Goal: Information Seeking & Learning: Learn about a topic

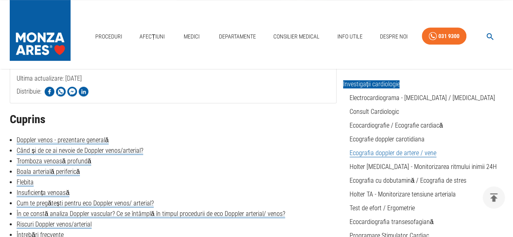
click at [364, 155] on link "Ecografia doppler de artere / vene" at bounding box center [392, 153] width 87 height 8
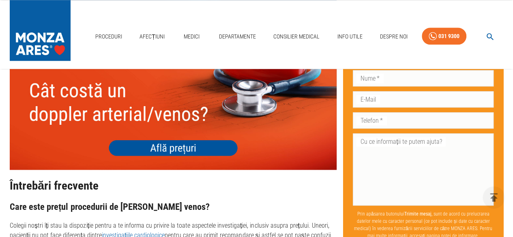
scroll to position [2027, 0]
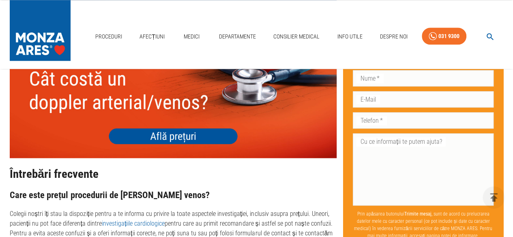
click at [168, 116] on img at bounding box center [173, 92] width 327 height 131
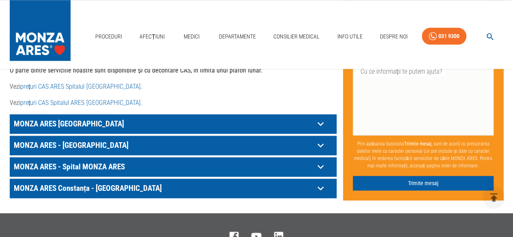
scroll to position [486, 0]
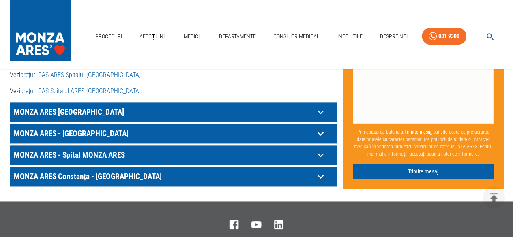
click at [317, 118] on icon at bounding box center [320, 112] width 13 height 13
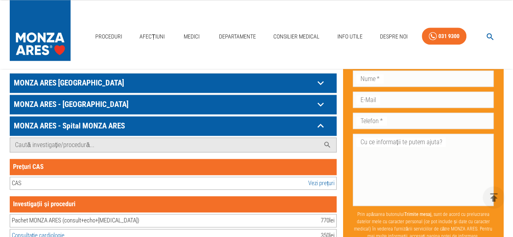
scroll to position [527, 0]
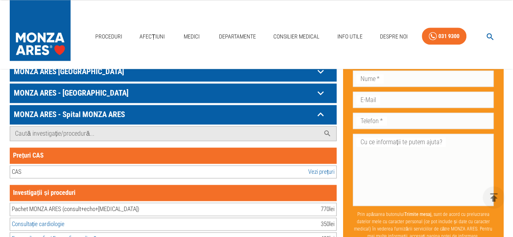
click at [313, 167] on link "Vezi prețuri" at bounding box center [321, 171] width 26 height 9
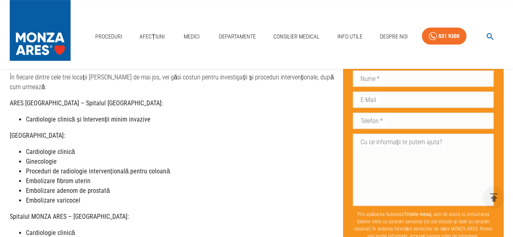
scroll to position [81, 0]
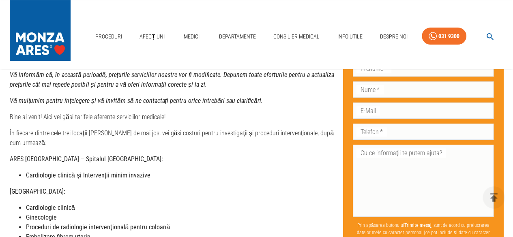
click at [197, 26] on div "Medici" at bounding box center [192, 36] width 26 height 23
click at [193, 34] on link "Medici" at bounding box center [192, 36] width 26 height 17
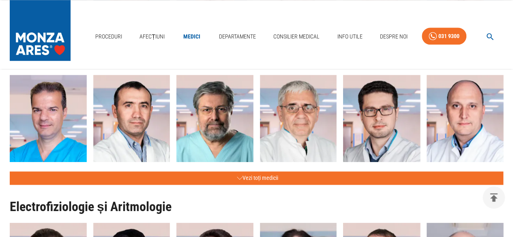
scroll to position [446, 0]
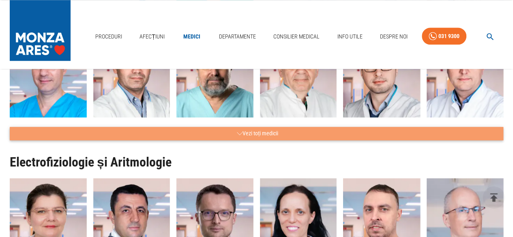
click at [245, 130] on button "Vezi toți medicii" at bounding box center [256, 133] width 493 height 13
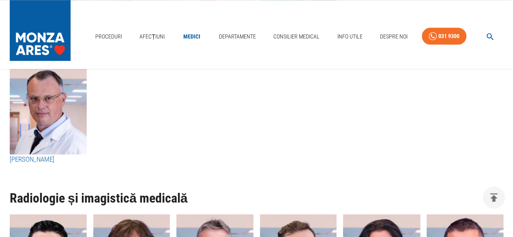
scroll to position [3527, 0]
click at [28, 154] on h3 "Dr. Marius Fodor" at bounding box center [48, 159] width 77 height 11
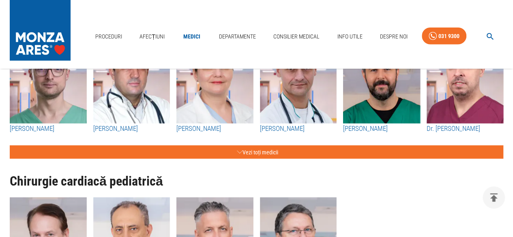
scroll to position [2432, 0]
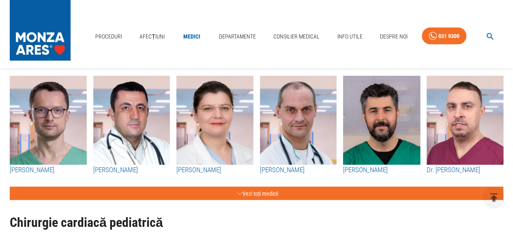
click at [190, 36] on link "Medici" at bounding box center [192, 36] width 26 height 17
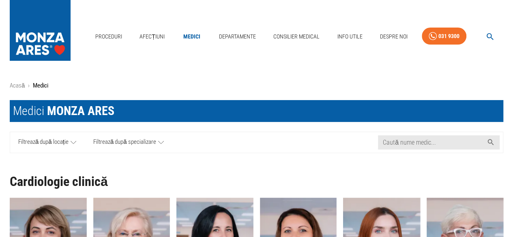
click at [163, 141] on icon at bounding box center [161, 142] width 6 height 10
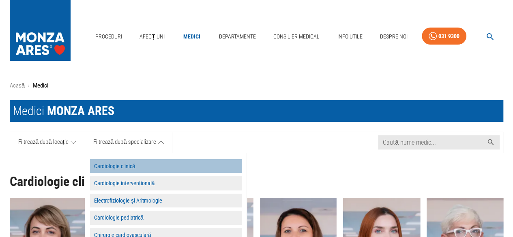
click at [157, 165] on button "Cardiologie clinică" at bounding box center [166, 166] width 152 height 14
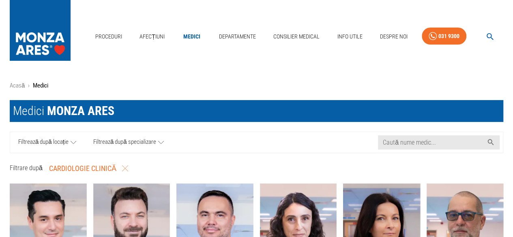
click at [72, 141] on icon at bounding box center [74, 142] width 6 height 10
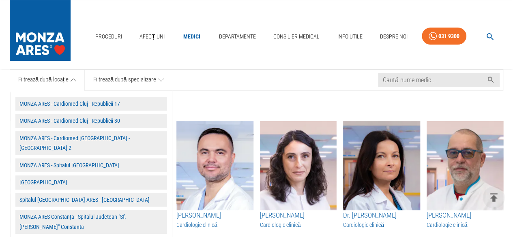
scroll to position [81, 0]
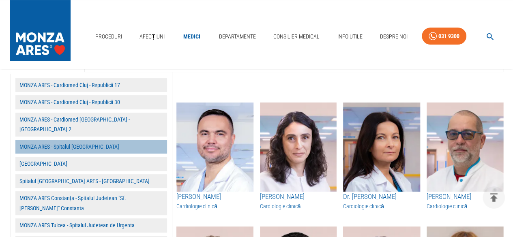
click at [75, 140] on button "MONZA ARES - Spitalul Monza" at bounding box center [91, 147] width 152 height 14
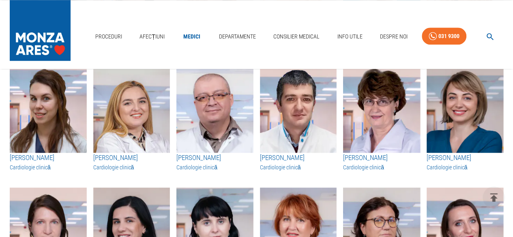
scroll to position [365, 0]
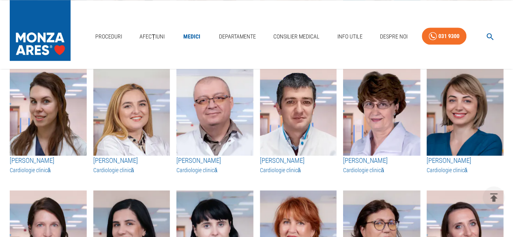
click at [458, 162] on h3 "Dr. Silvia Deaconu" at bounding box center [464, 161] width 77 height 11
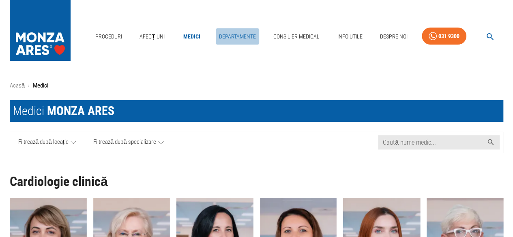
click at [232, 34] on link "Departamente" at bounding box center [237, 36] width 43 height 17
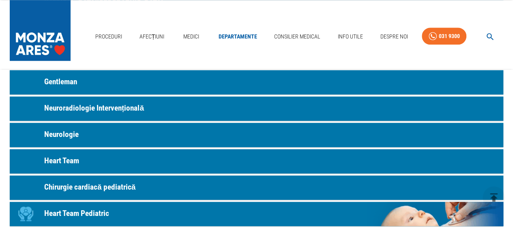
scroll to position [446, 0]
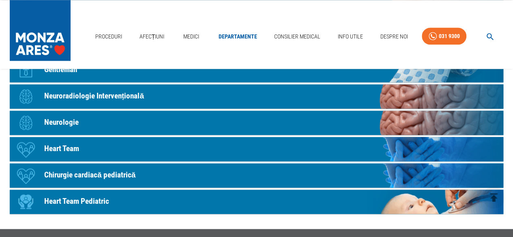
click at [56, 124] on p "Neurologie" at bounding box center [61, 123] width 34 height 12
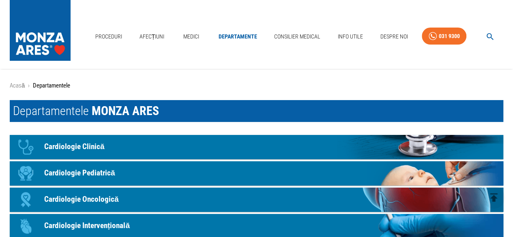
scroll to position [446, 0]
